Goal: Information Seeking & Learning: Learn about a topic

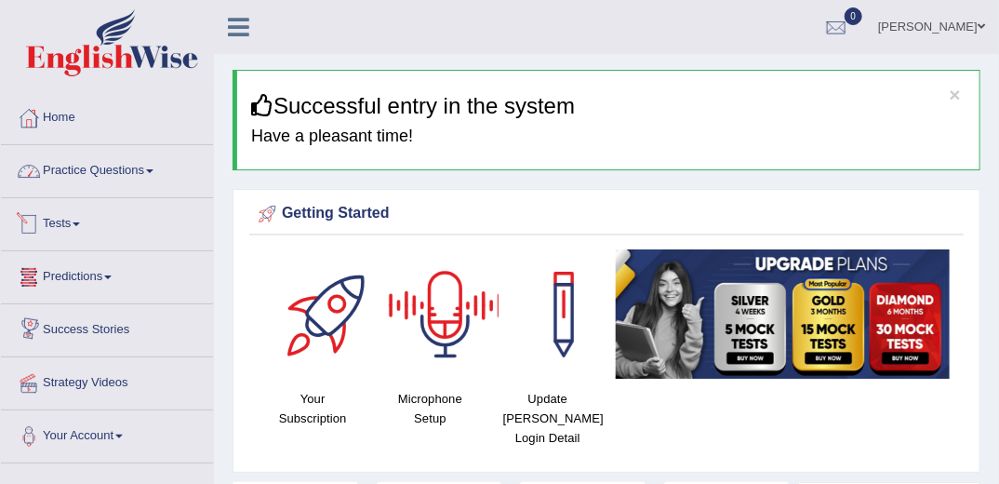
click at [104, 170] on link "Practice Questions" at bounding box center [107, 168] width 212 height 47
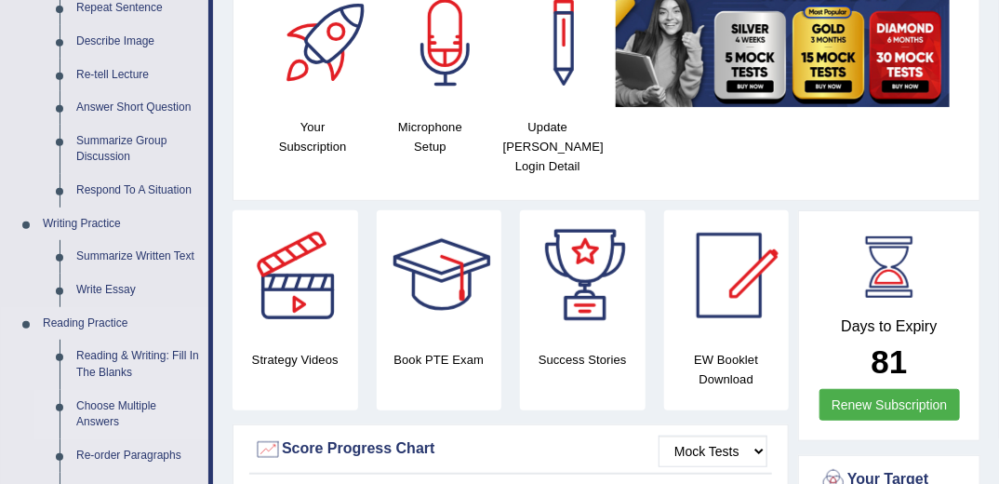
scroll to position [298, 0]
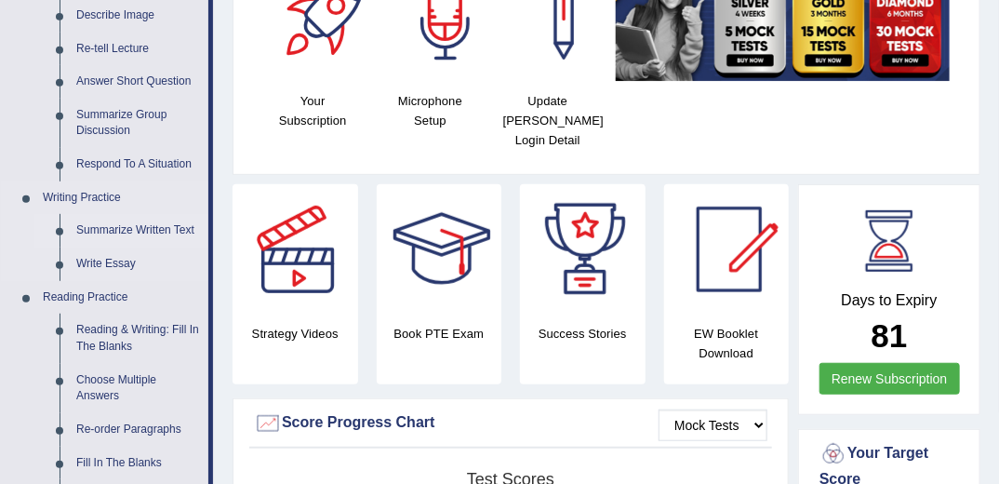
click at [111, 233] on link "Summarize Written Text" at bounding box center [138, 230] width 140 height 33
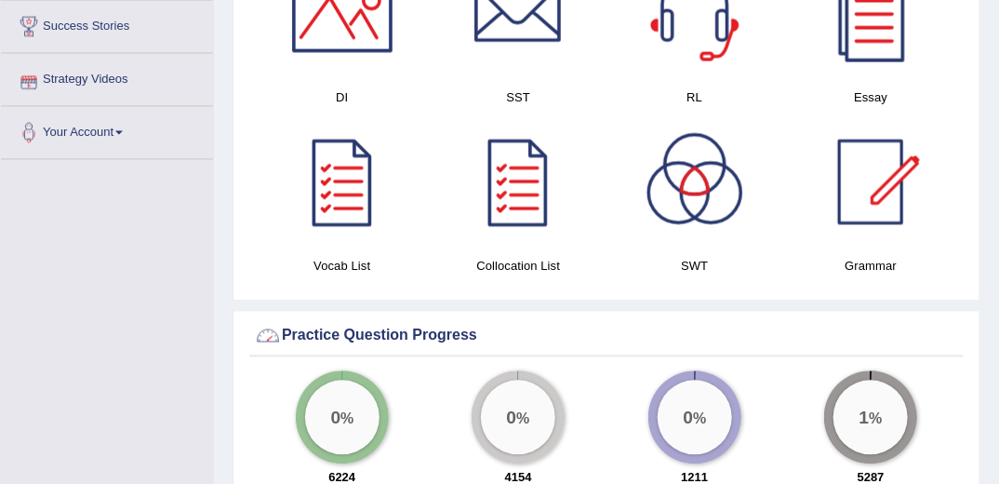
scroll to position [1246, 0]
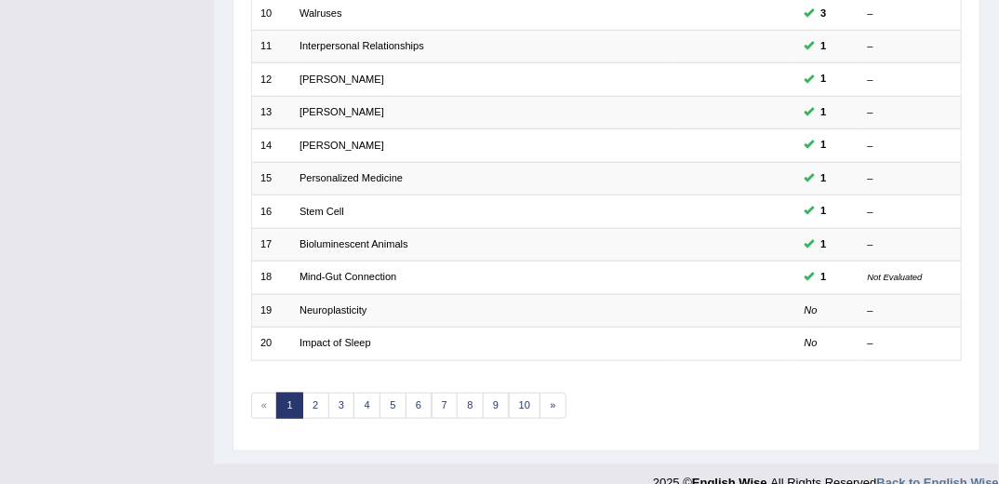
scroll to position [587, 0]
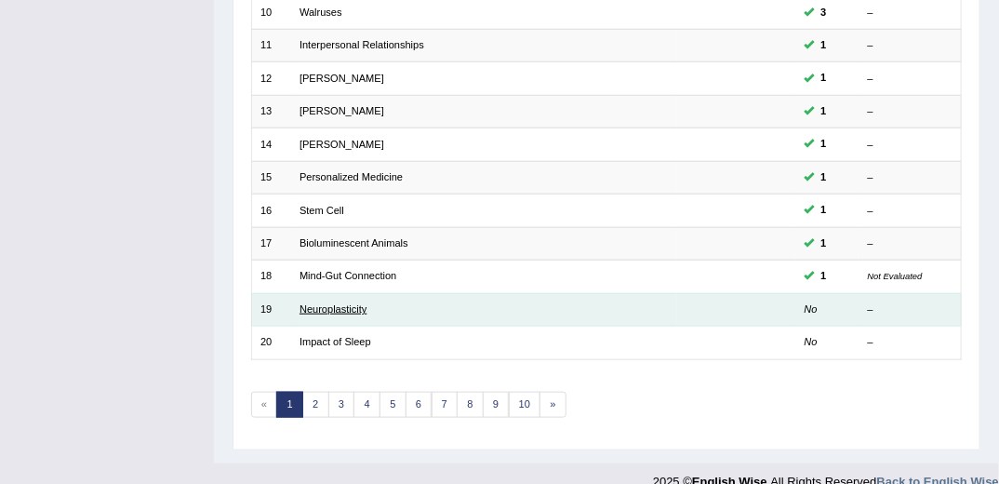
click at [332, 303] on link "Neuroplasticity" at bounding box center [333, 308] width 67 height 11
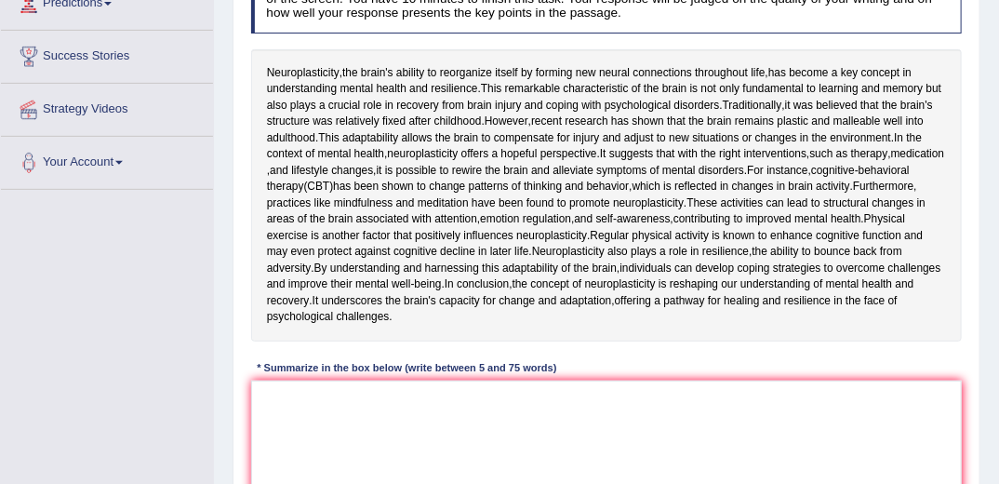
scroll to position [261, 0]
